Goal: Task Accomplishment & Management: Use online tool/utility

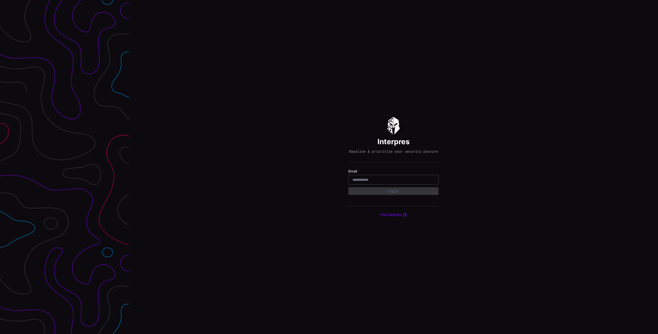
click at [253, 31] on div "Interpres Baseline & prioritize your security posture Email Login Visit Website" at bounding box center [393, 167] width 529 height 334
drag, startPoint x: 402, startPoint y: 187, endPoint x: 397, endPoint y: 183, distance: 6.5
click at [397, 184] on div at bounding box center [393, 180] width 90 height 10
click at [397, 182] on input "email" at bounding box center [393, 180] width 82 height 5
type input "**********"
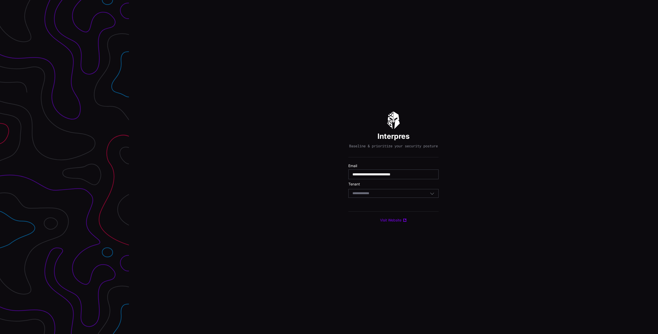
click at [382, 196] on div "Select Tenant" at bounding box center [390, 193] width 77 height 5
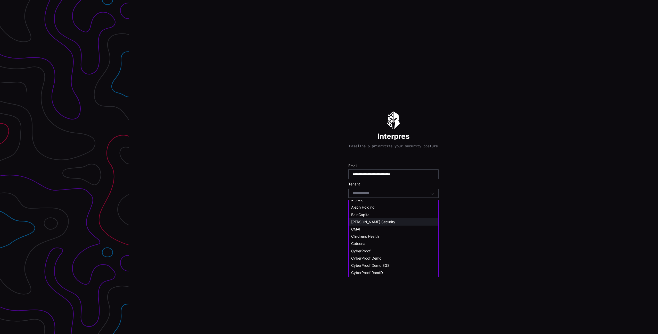
scroll to position [44, 0]
click at [372, 225] on span "CyberProof Demo" at bounding box center [366, 225] width 30 height 4
